Goal: Find specific page/section: Find specific page/section

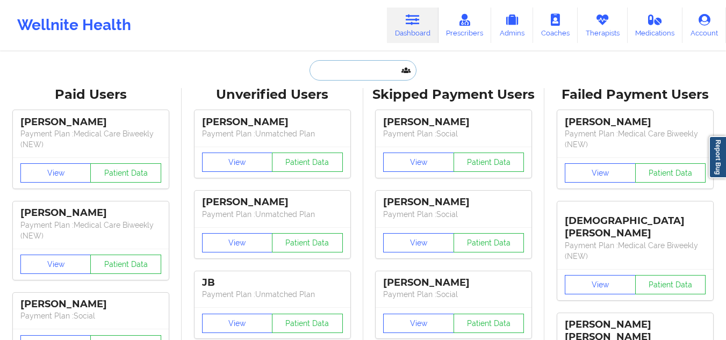
click at [355, 71] on input "text" at bounding box center [363, 70] width 106 height 20
paste input "RIchard A Vieville Jr"
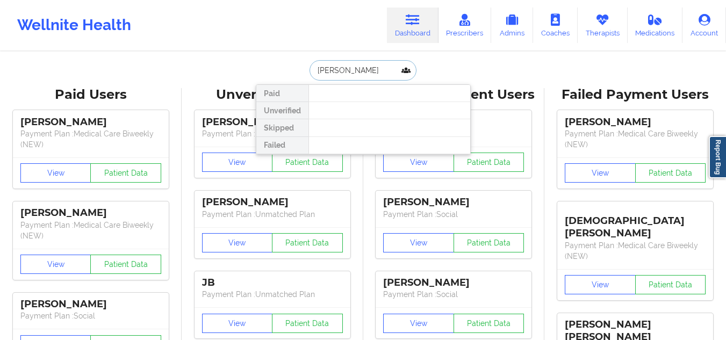
type input "RIchard Vieville"
drag, startPoint x: 379, startPoint y: 67, endPoint x: 296, endPoint y: 70, distance: 83.3
click at [296, 70] on div "RIchard Vieville Paid Unverified Skipped Failed" at bounding box center [363, 70] width 215 height 20
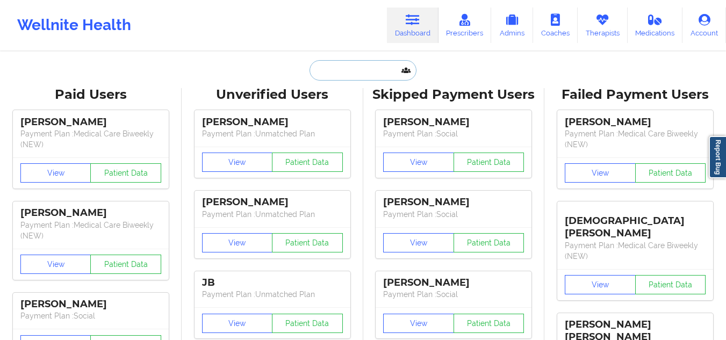
click at [362, 75] on input "text" at bounding box center [363, 70] width 106 height 20
paste input "[PHONE_NUMBER]"
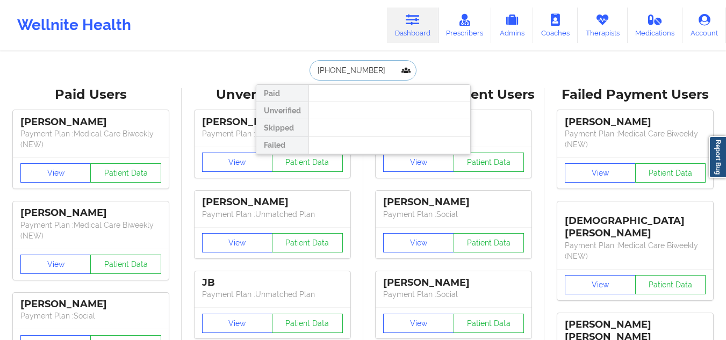
drag, startPoint x: 374, startPoint y: 64, endPoint x: 292, endPoint y: 60, distance: 82.4
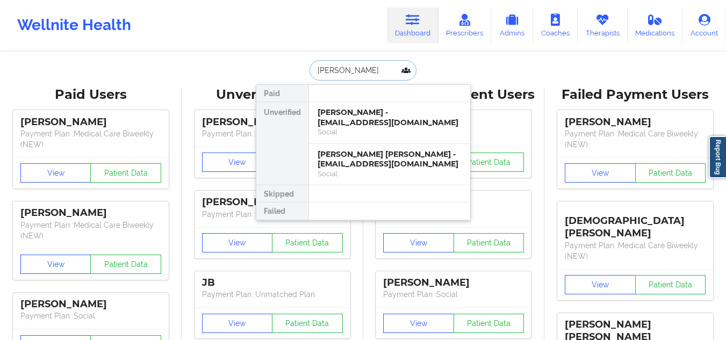
type input "[PERSON_NAME]"
click at [378, 121] on div "[PERSON_NAME] - [EMAIL_ADDRESS][DOMAIN_NAME]" at bounding box center [390, 117] width 144 height 20
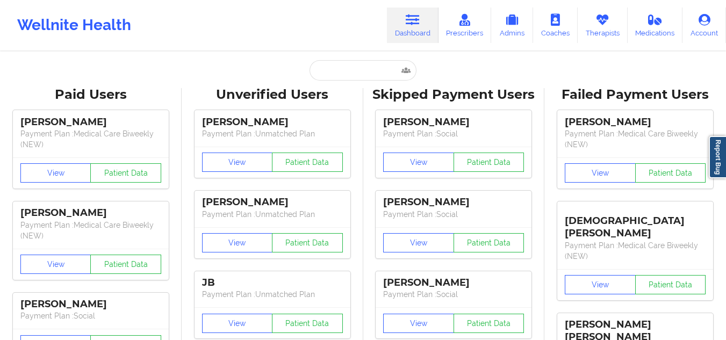
click at [349, 70] on input "text" at bounding box center [363, 70] width 106 height 20
paste input "Cooper Neel"
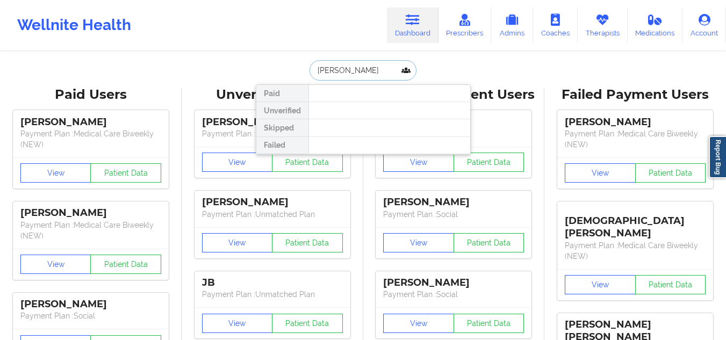
type input "Cooper Neel"
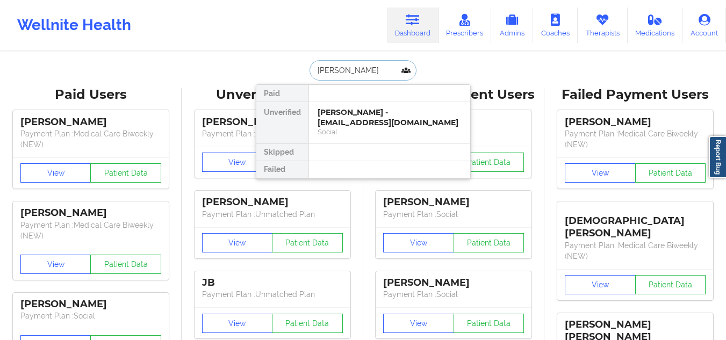
click at [358, 123] on div "Cooper Neel - cooperneel2023@gmail.com" at bounding box center [390, 117] width 144 height 20
